Goal: Manage account settings

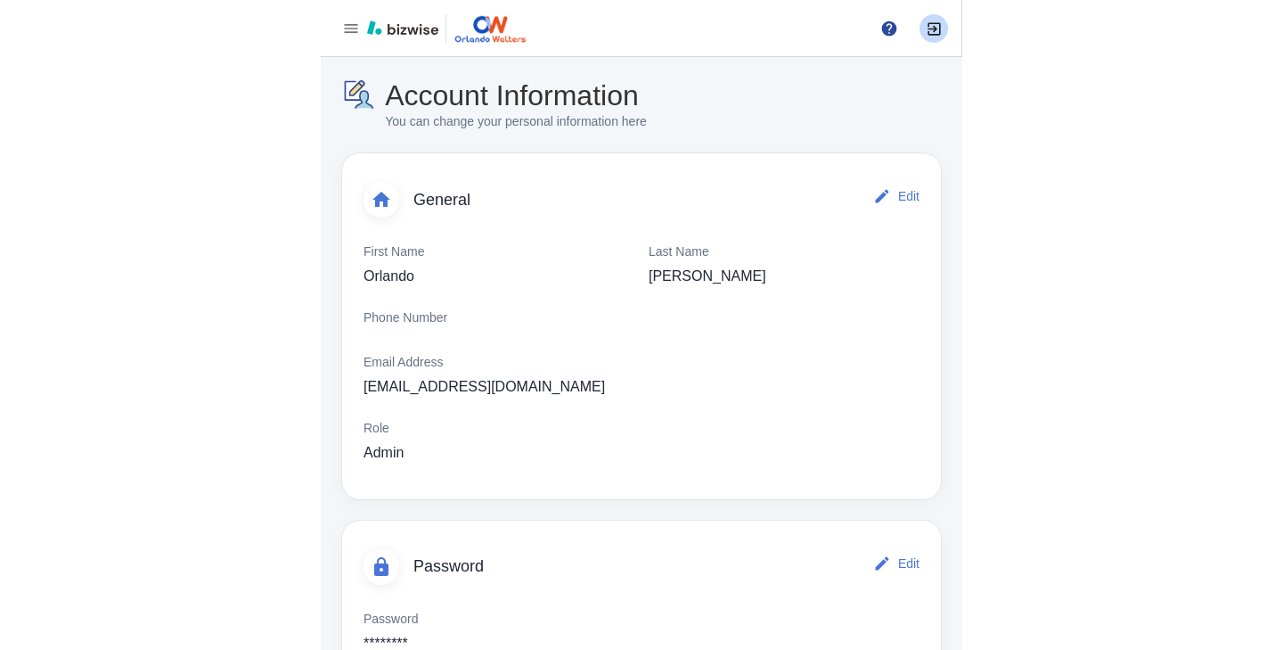
scroll to position [56, 0]
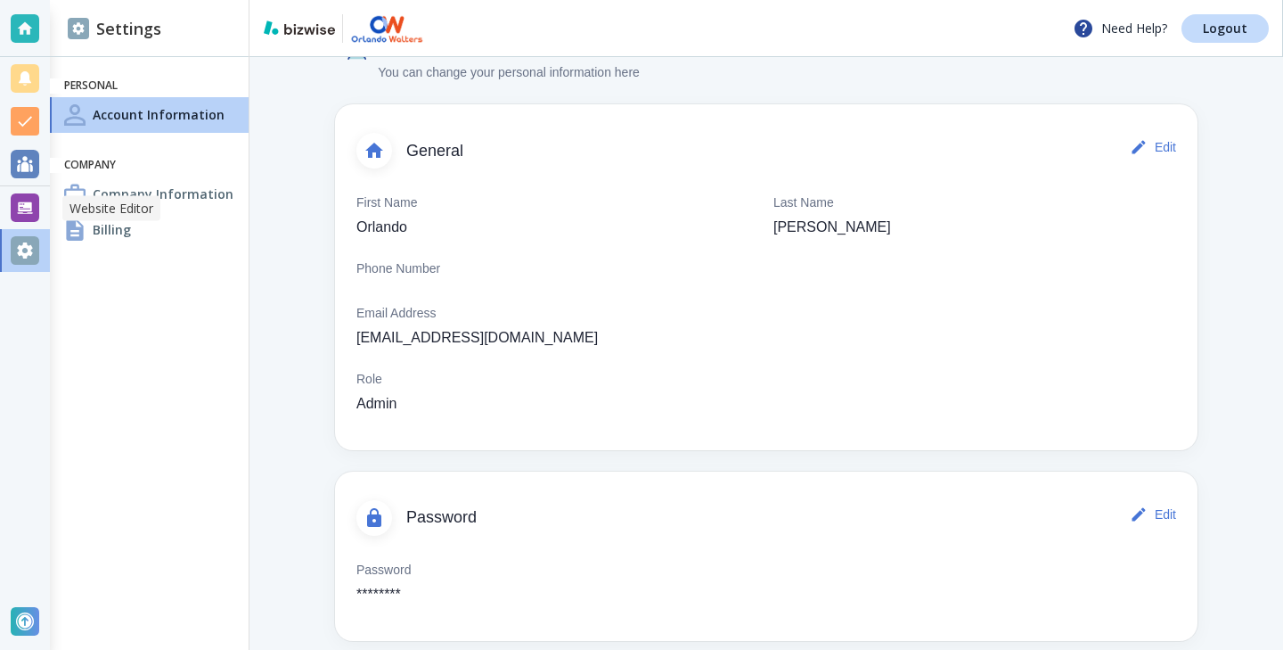
click at [18, 211] on div at bounding box center [25, 207] width 29 height 29
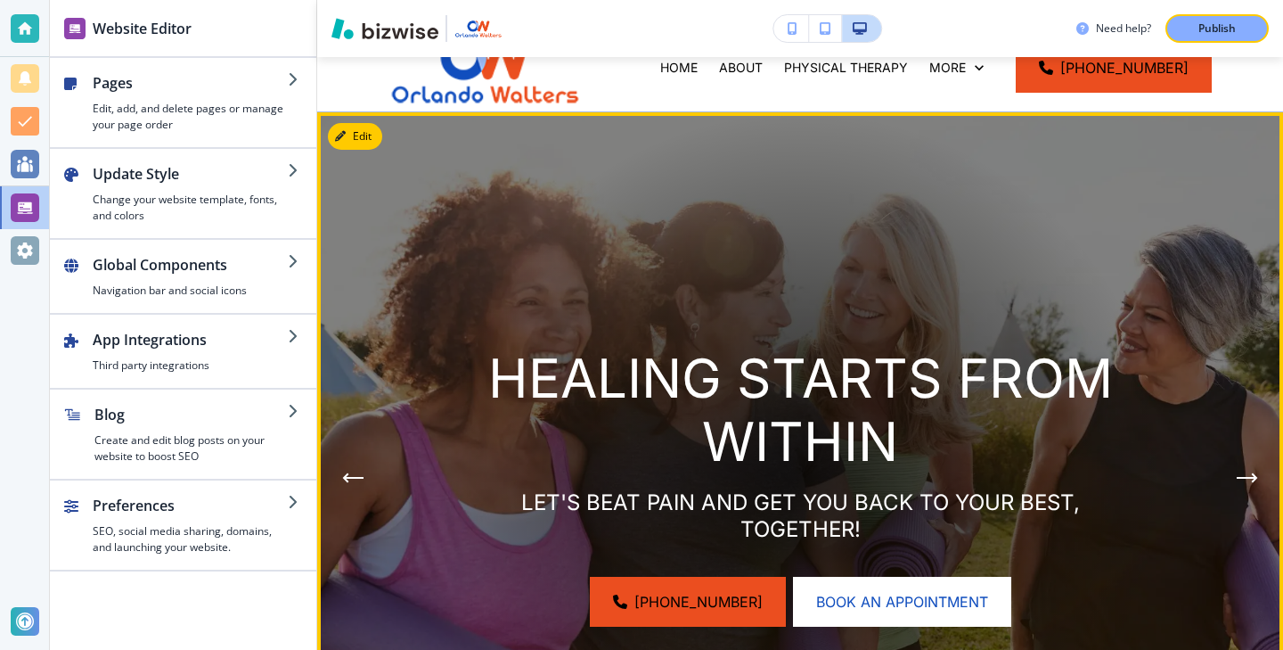
click at [641, 476] on icon "Next Hero Image" at bounding box center [1247, 477] width 21 height 11
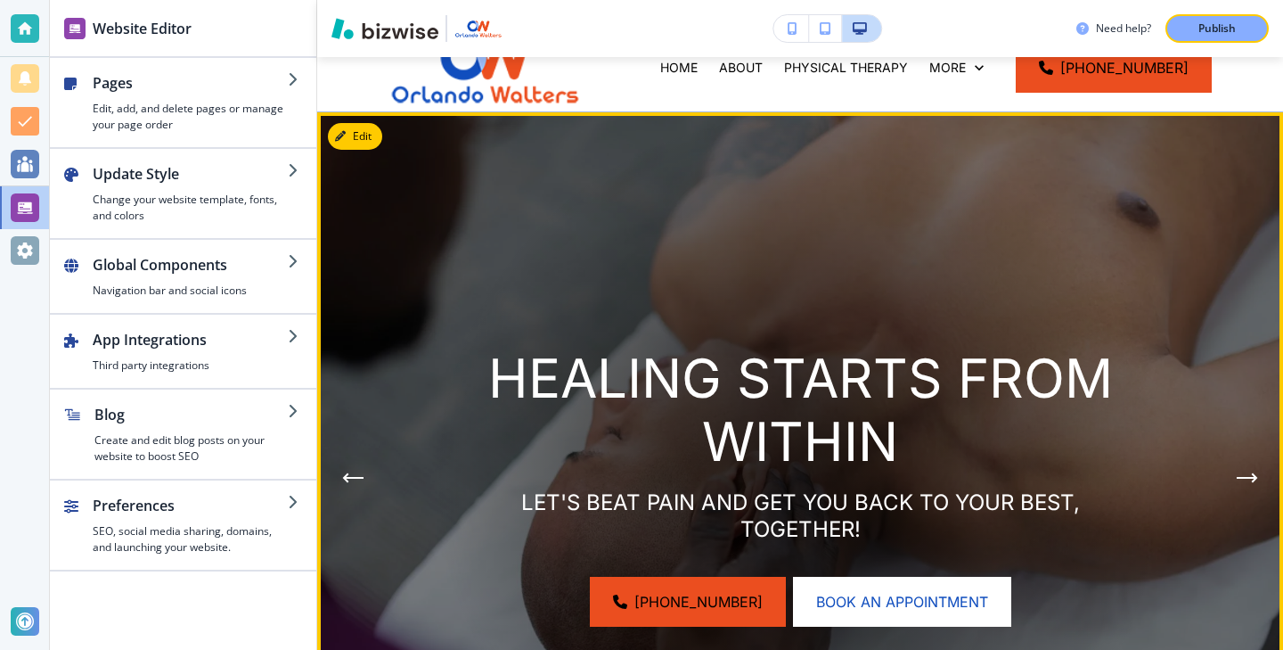
click at [641, 476] on icon "Next Hero Image" at bounding box center [1247, 477] width 21 height 11
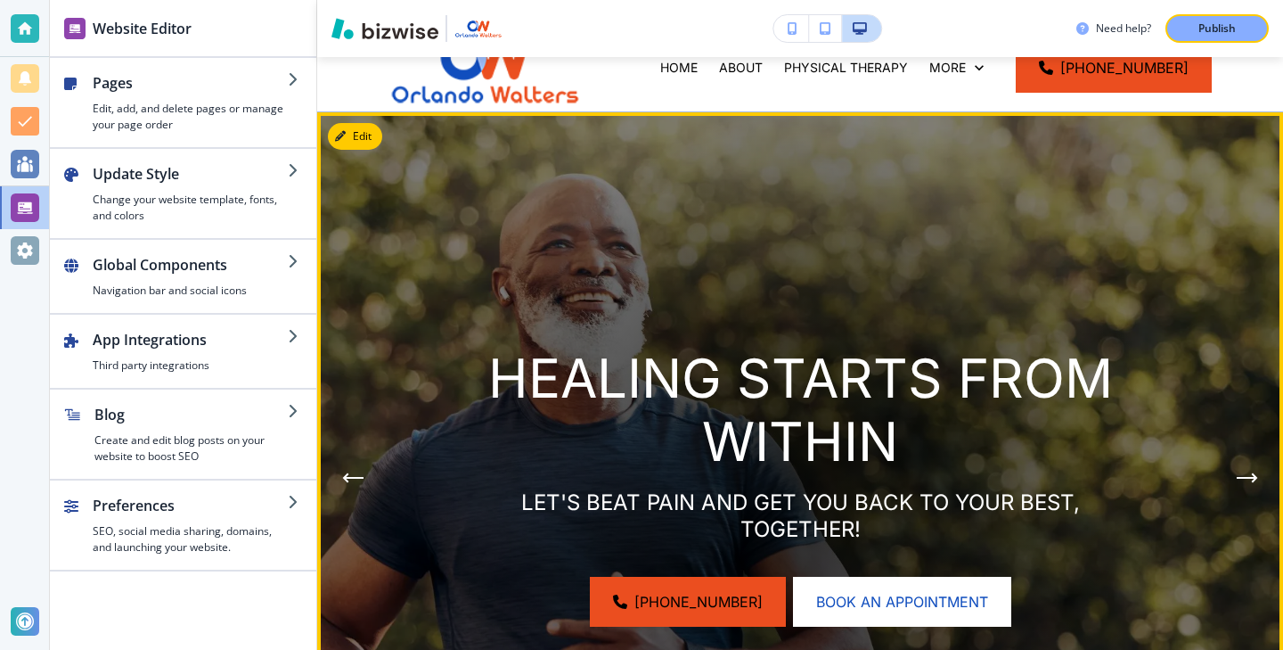
click at [641, 476] on icon "Next Hero Image" at bounding box center [1247, 477] width 21 height 11
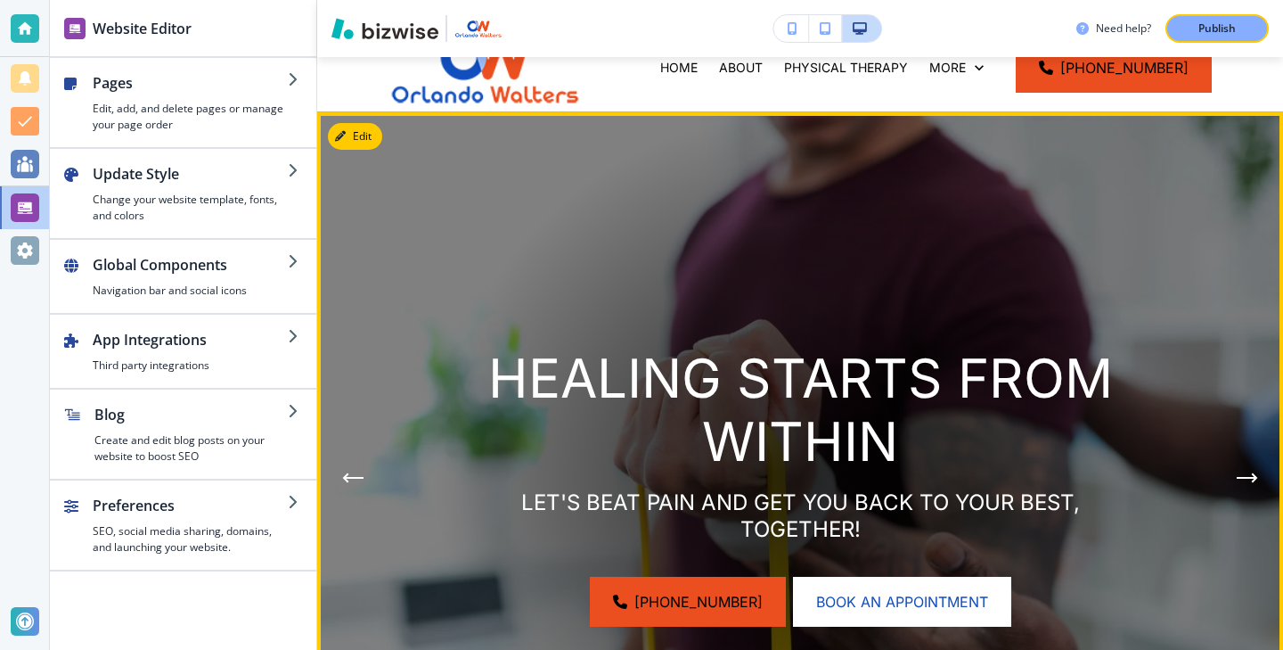
click at [641, 476] on icon "Next Hero Image" at bounding box center [1247, 477] width 21 height 11
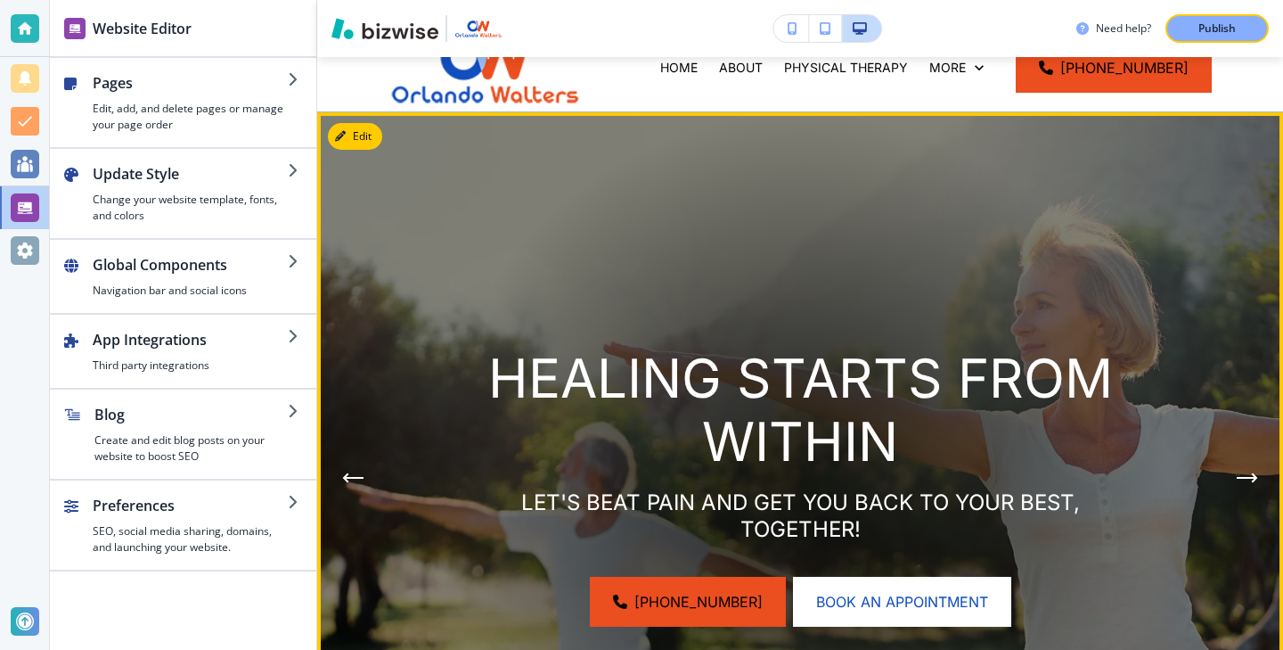
click at [641, 476] on icon "Next Hero Image" at bounding box center [1247, 477] width 21 height 11
